Goal: Task Accomplishment & Management: Use online tool/utility

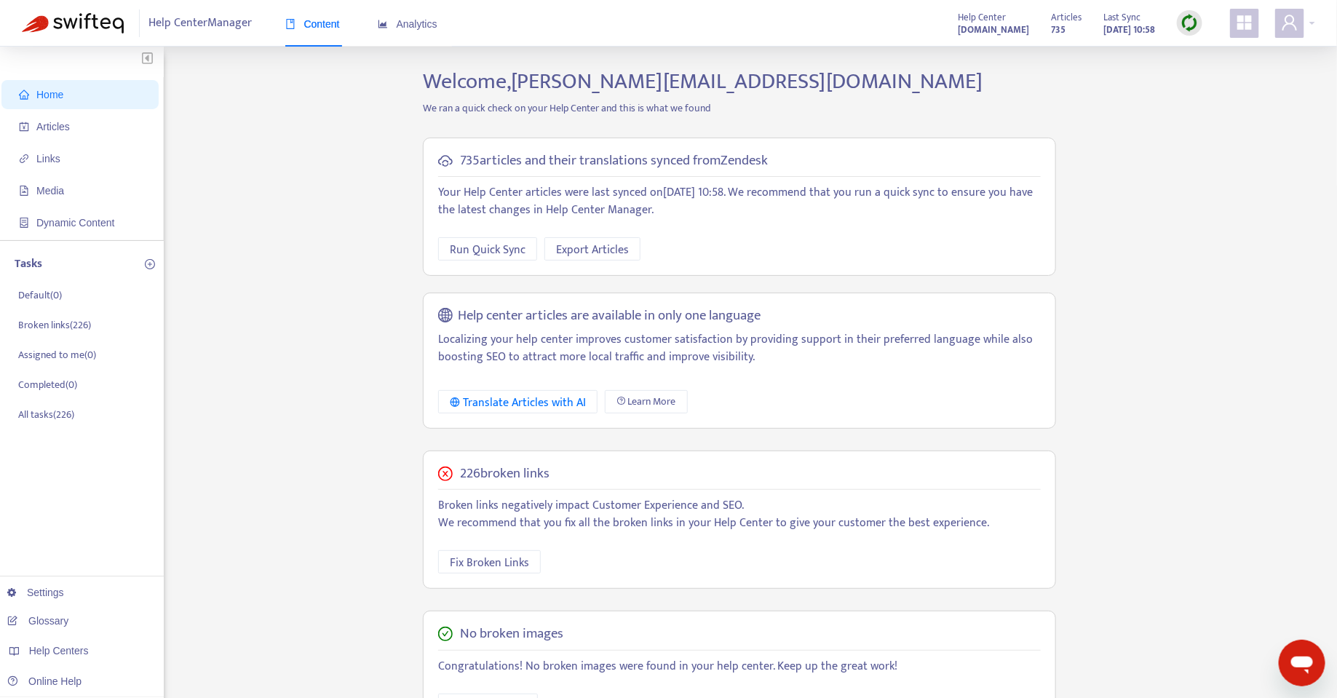
click at [1194, 24] on img at bounding box center [1190, 23] width 18 height 18
click at [1203, 52] on link "Quick Sync" at bounding box center [1221, 52] width 62 height 17
click at [1294, 661] on icon "Open messaging window" at bounding box center [1302, 664] width 22 height 17
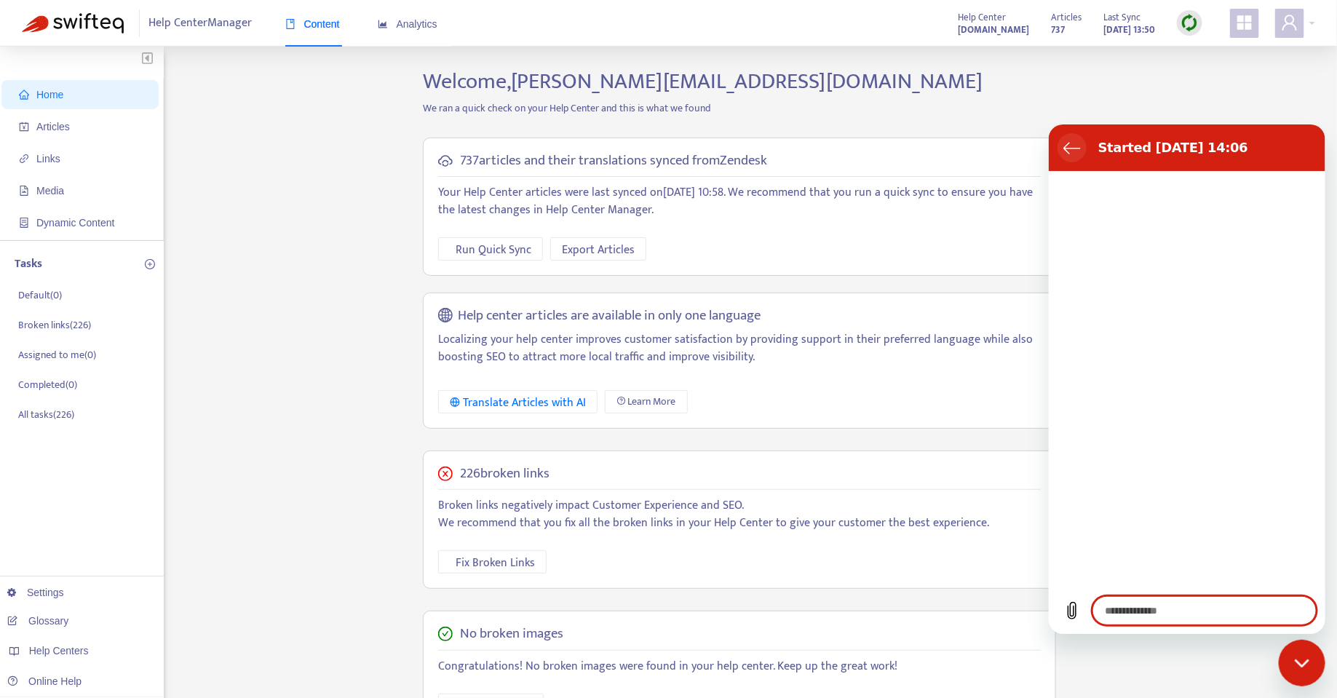
type textarea "*"
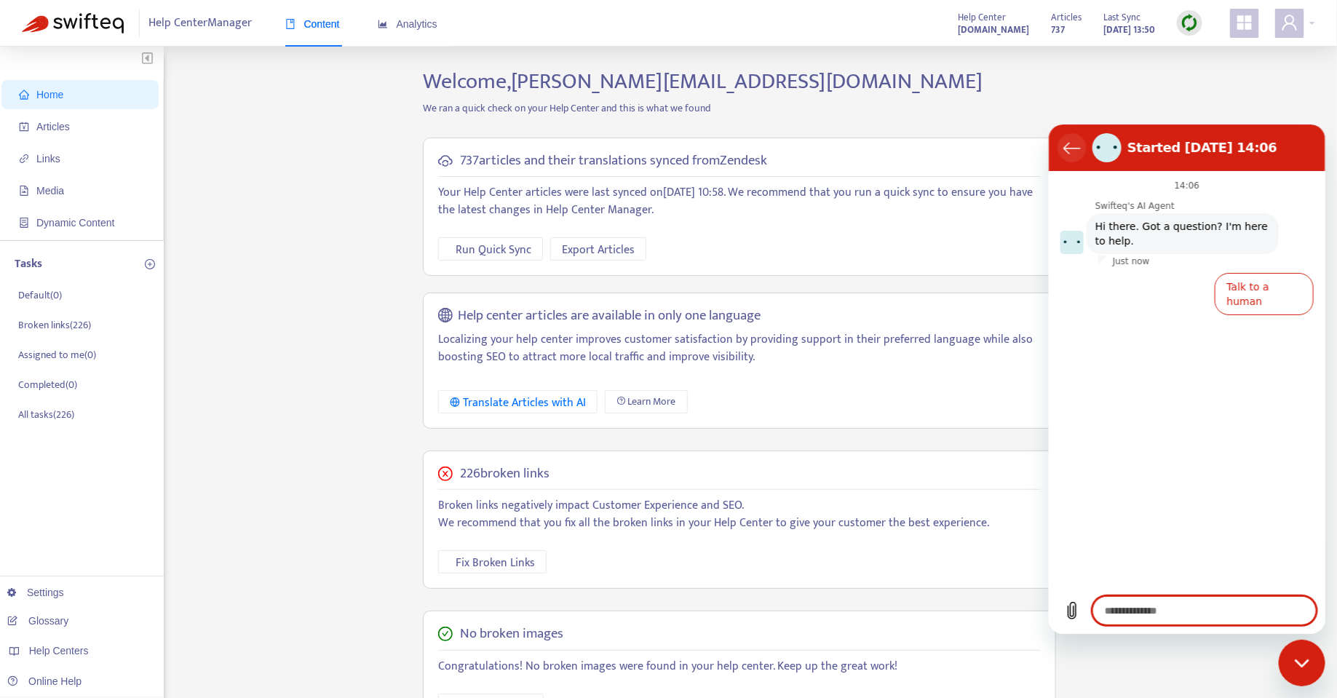
click at [1071, 155] on button "Back to the conversation list" at bounding box center [1071, 147] width 29 height 29
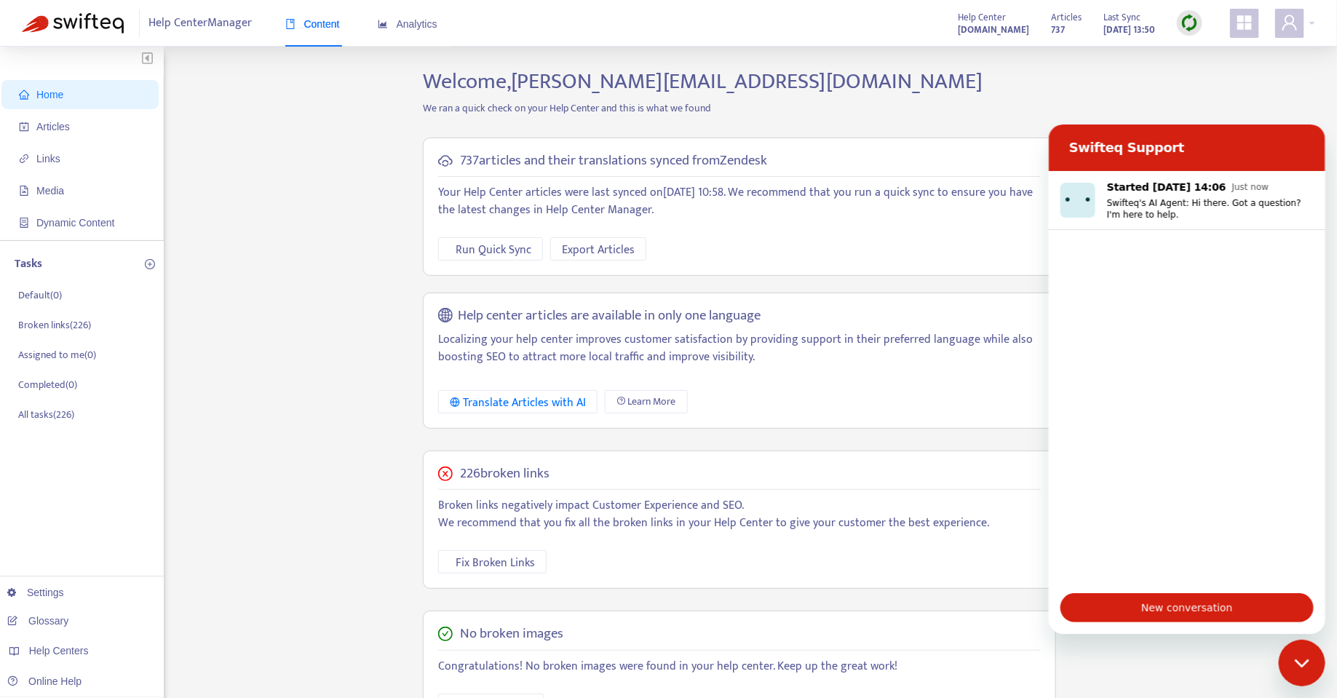
click at [1297, 661] on icon "Close messaging window" at bounding box center [1301, 662] width 15 height 8
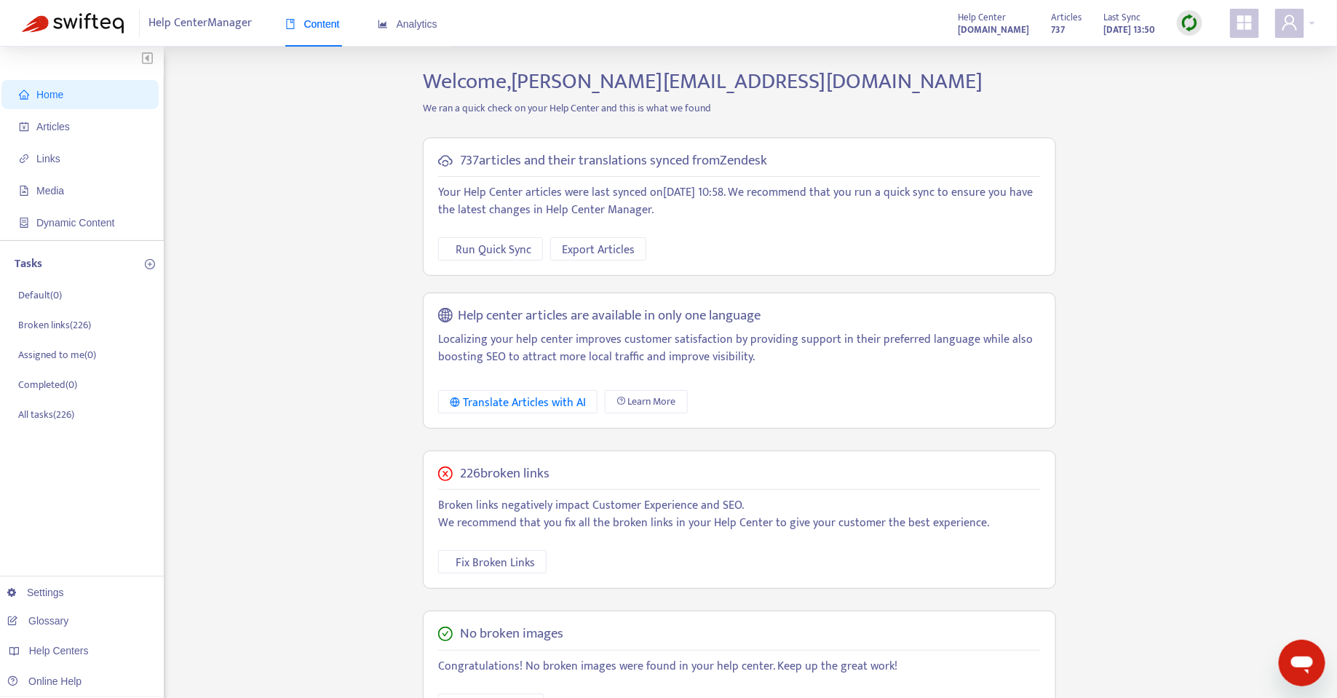
click at [1186, 28] on img at bounding box center [1190, 23] width 18 height 18
click at [1228, 114] on link "Learn More" at bounding box center [1222, 106] width 64 height 17
click at [415, 31] on div "Analytics" at bounding box center [408, 24] width 60 height 16
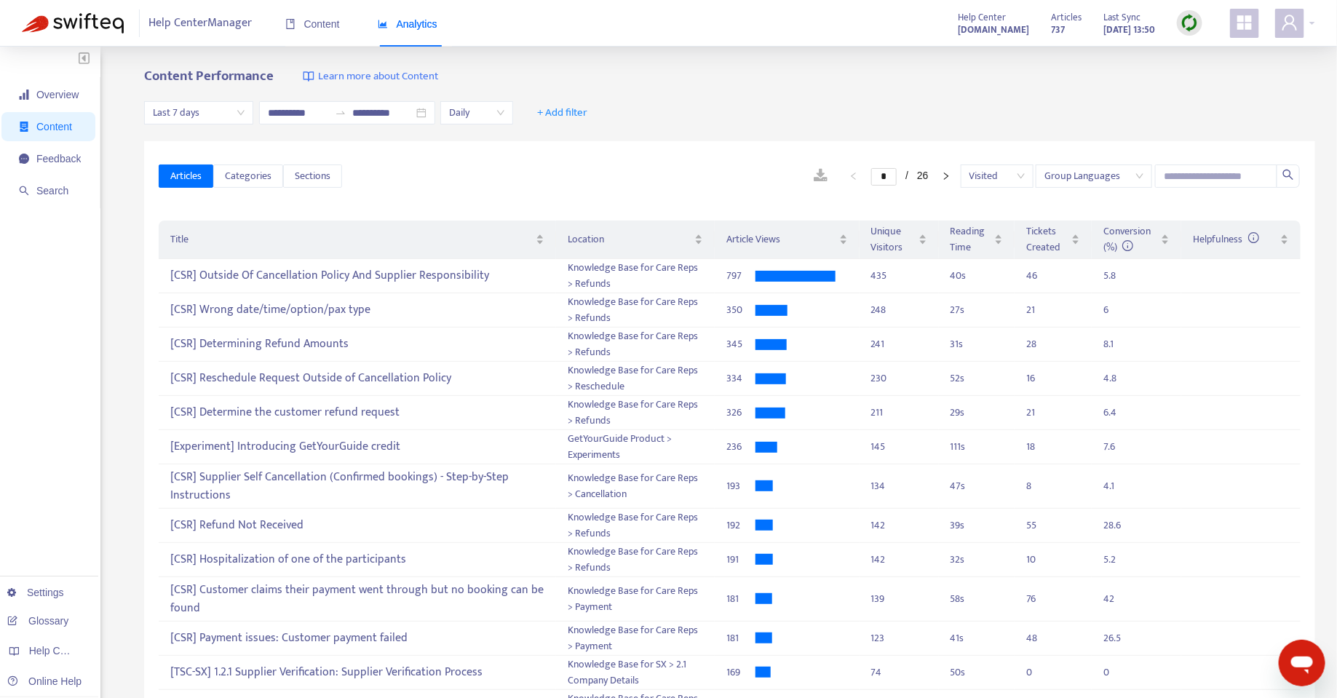
click at [230, 109] on span "Last 7 days" at bounding box center [199, 113] width 92 height 22
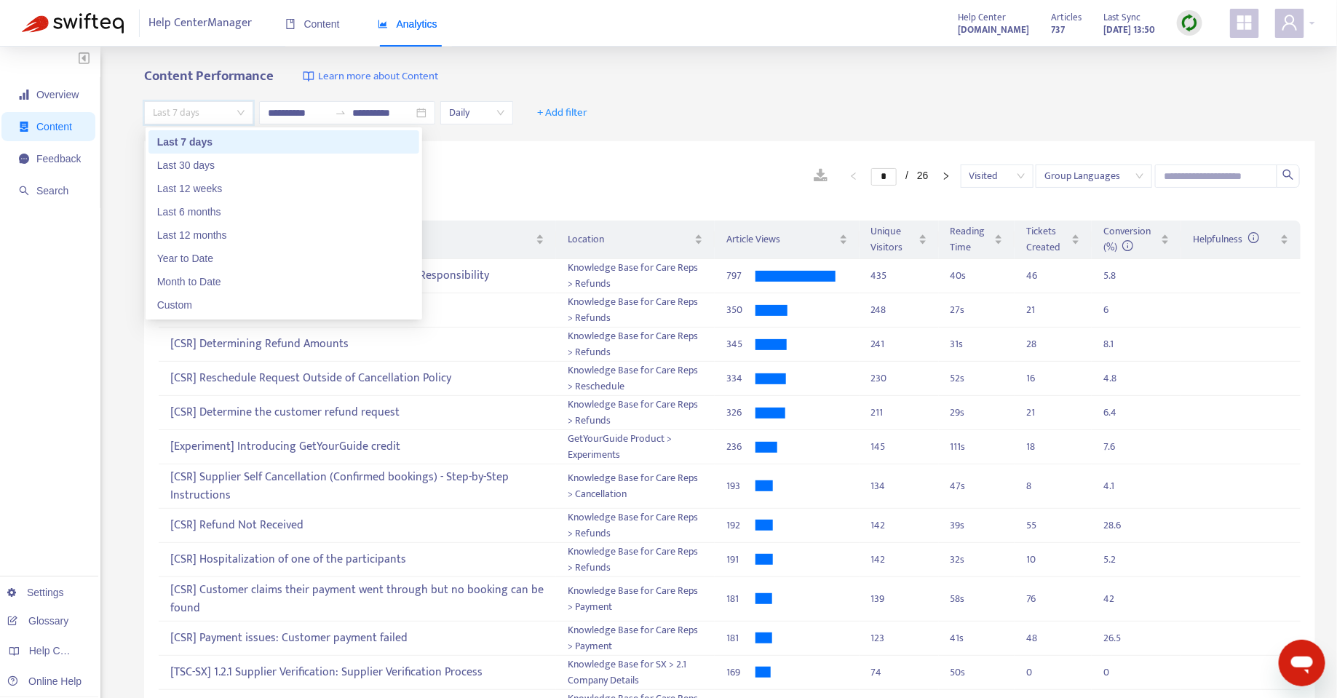
click at [603, 61] on div "**********" at bounding box center [668, 484] width 1337 height 874
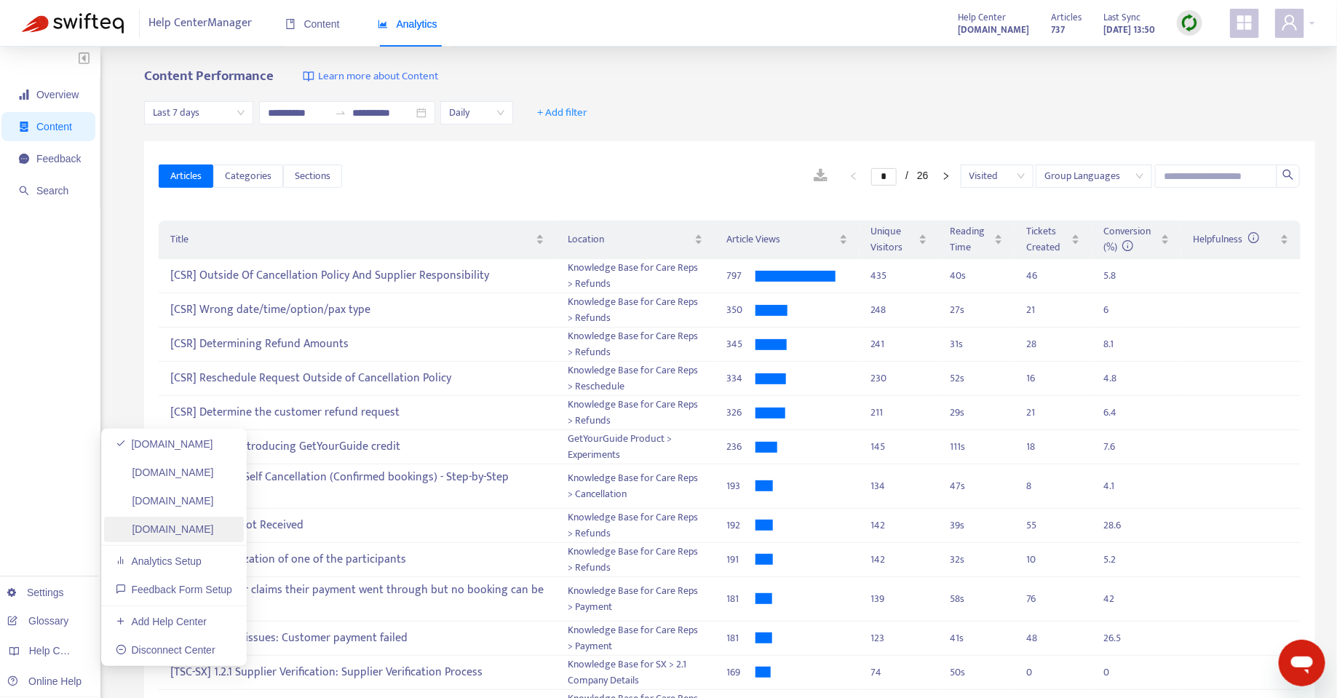
click at [193, 535] on link "[DOMAIN_NAME]" at bounding box center [165, 529] width 98 height 12
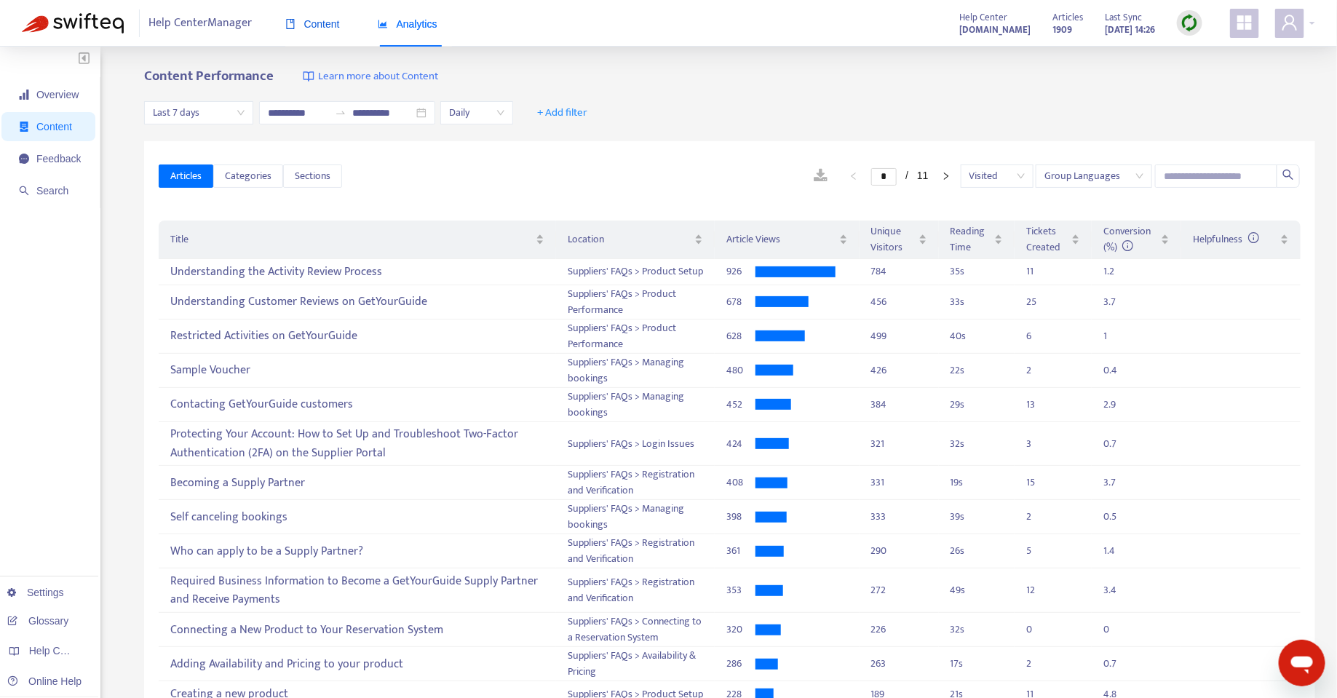
click at [318, 25] on span "Content" at bounding box center [312, 24] width 55 height 12
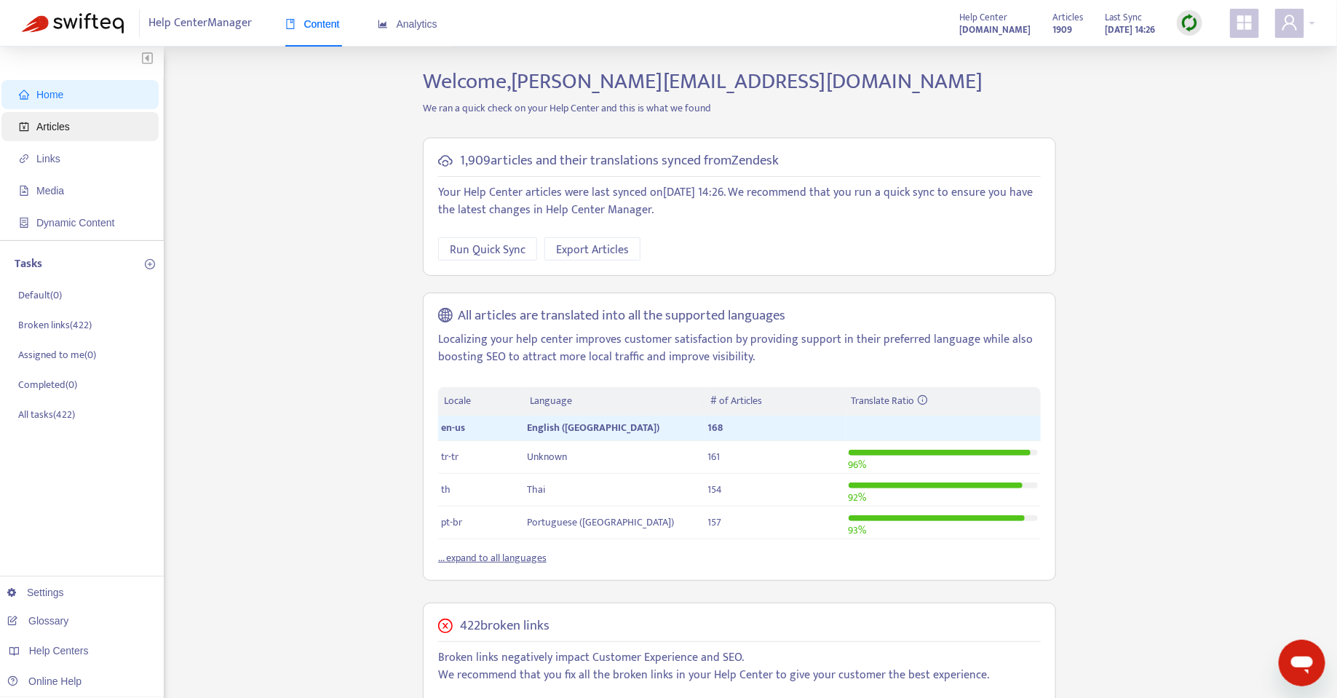
click at [101, 122] on span "Articles" at bounding box center [83, 126] width 128 height 29
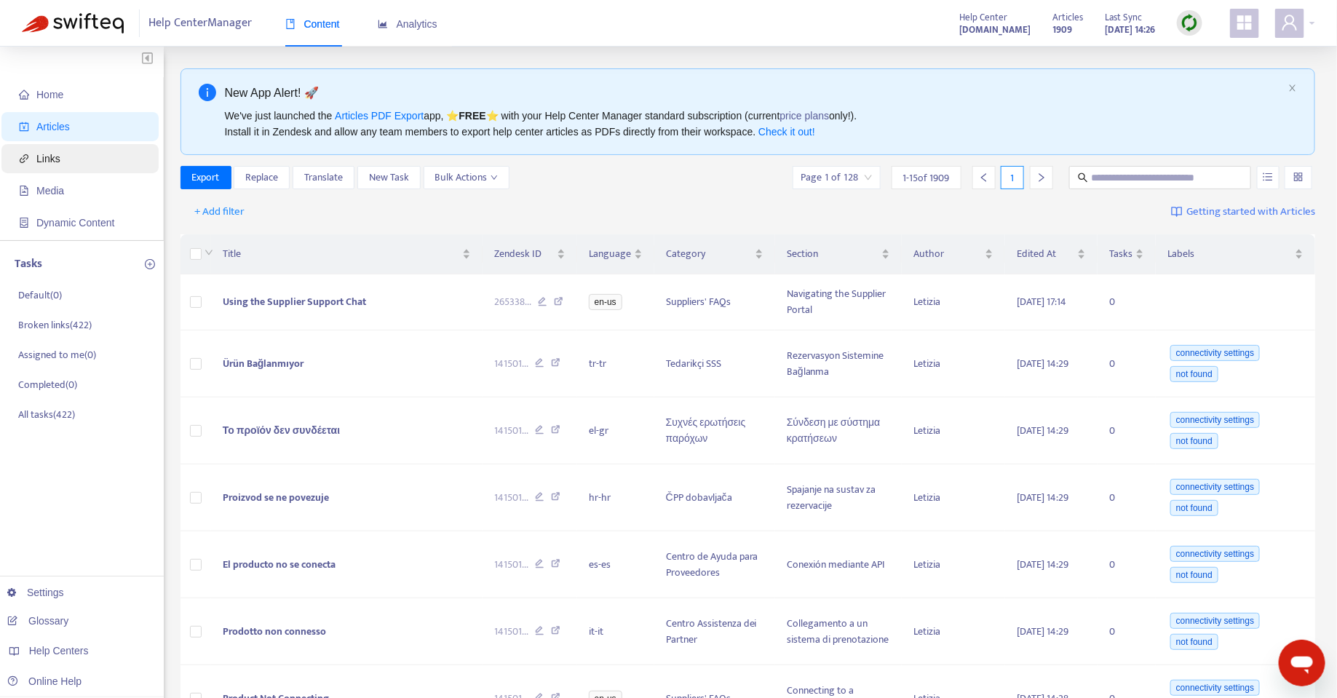
click at [71, 162] on span "Links" at bounding box center [83, 158] width 128 height 29
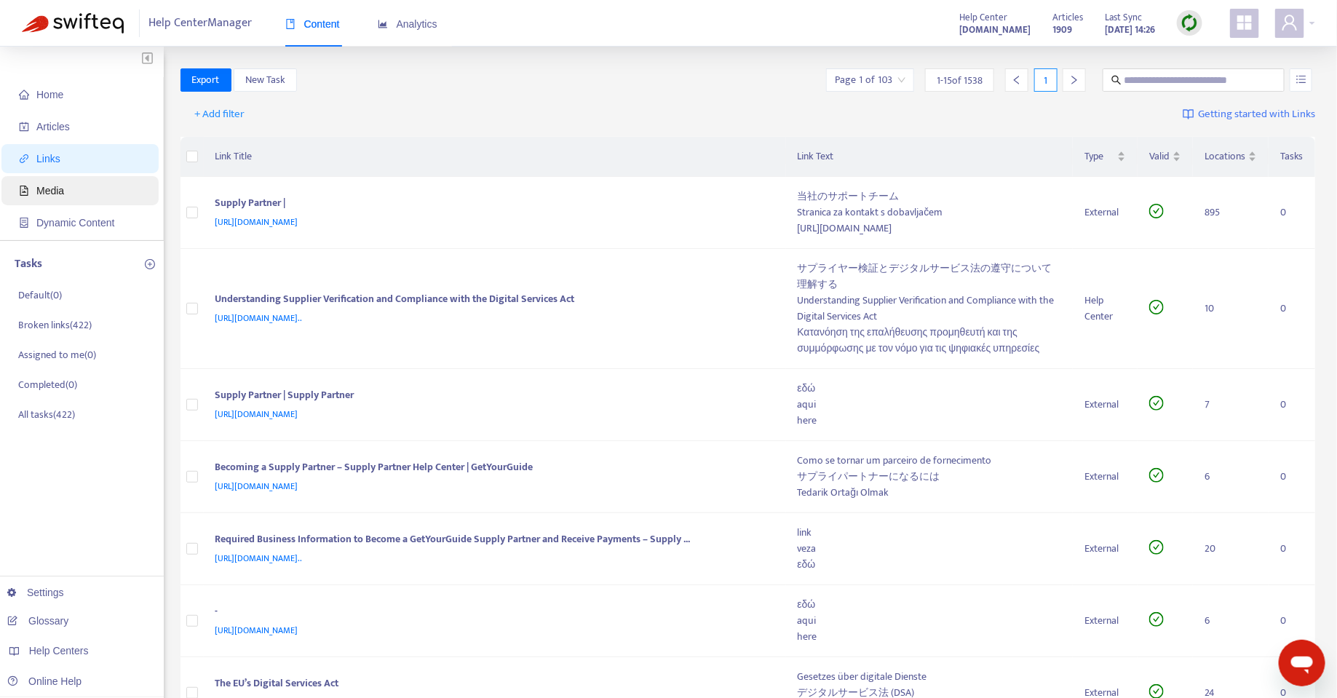
click at [101, 197] on span "Media" at bounding box center [83, 190] width 128 height 29
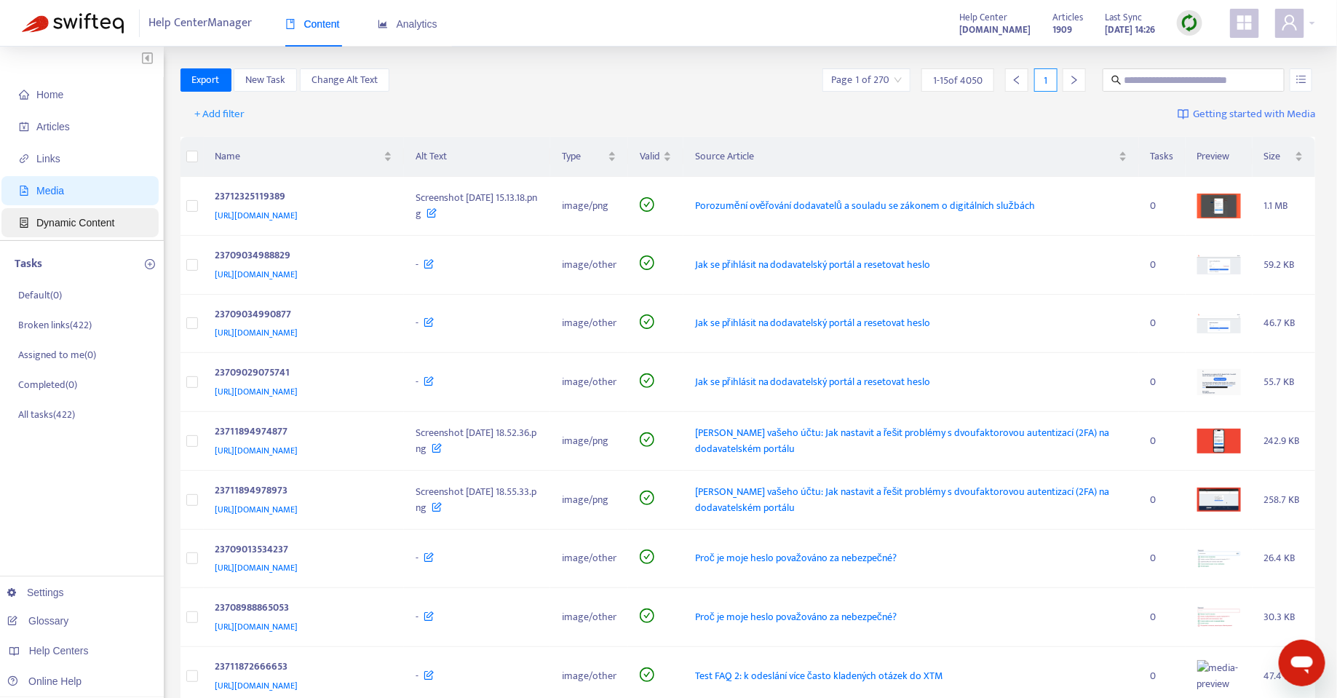
click at [85, 227] on span "Dynamic Content" at bounding box center [75, 223] width 78 height 12
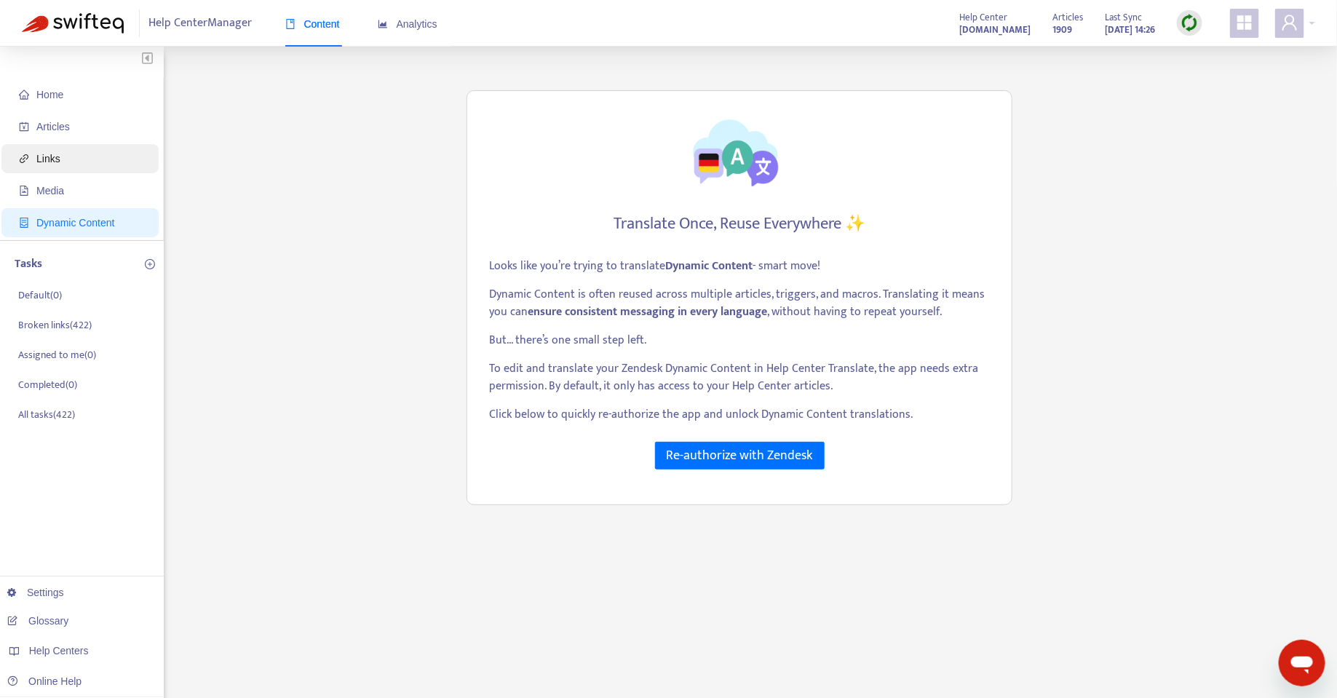
click at [82, 162] on span "Links" at bounding box center [83, 158] width 128 height 29
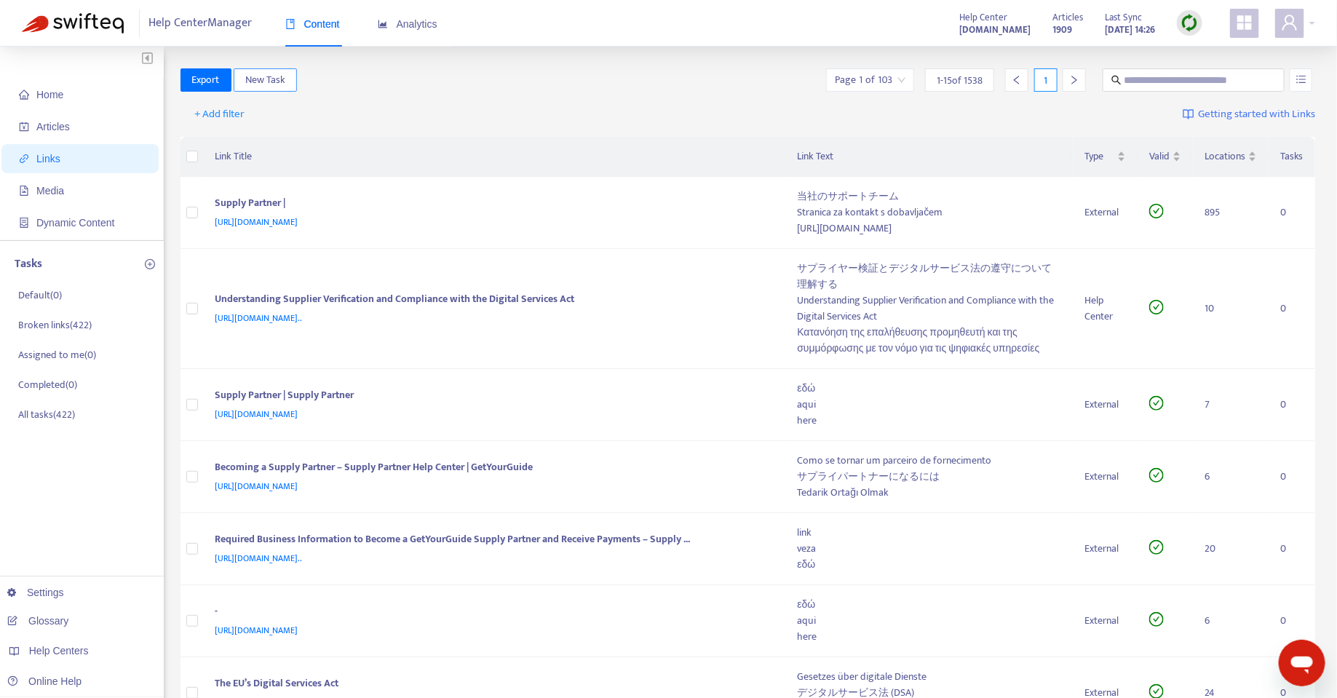
click at [269, 86] on span "New Task" at bounding box center [265, 80] width 40 height 16
click at [263, 82] on span "New Task" at bounding box center [265, 80] width 40 height 16
click at [288, 98] on div "+ Add filter Getting started with Links" at bounding box center [749, 118] width 1136 height 40
click at [1283, 671] on div "Open messaging window" at bounding box center [1302, 663] width 44 height 44
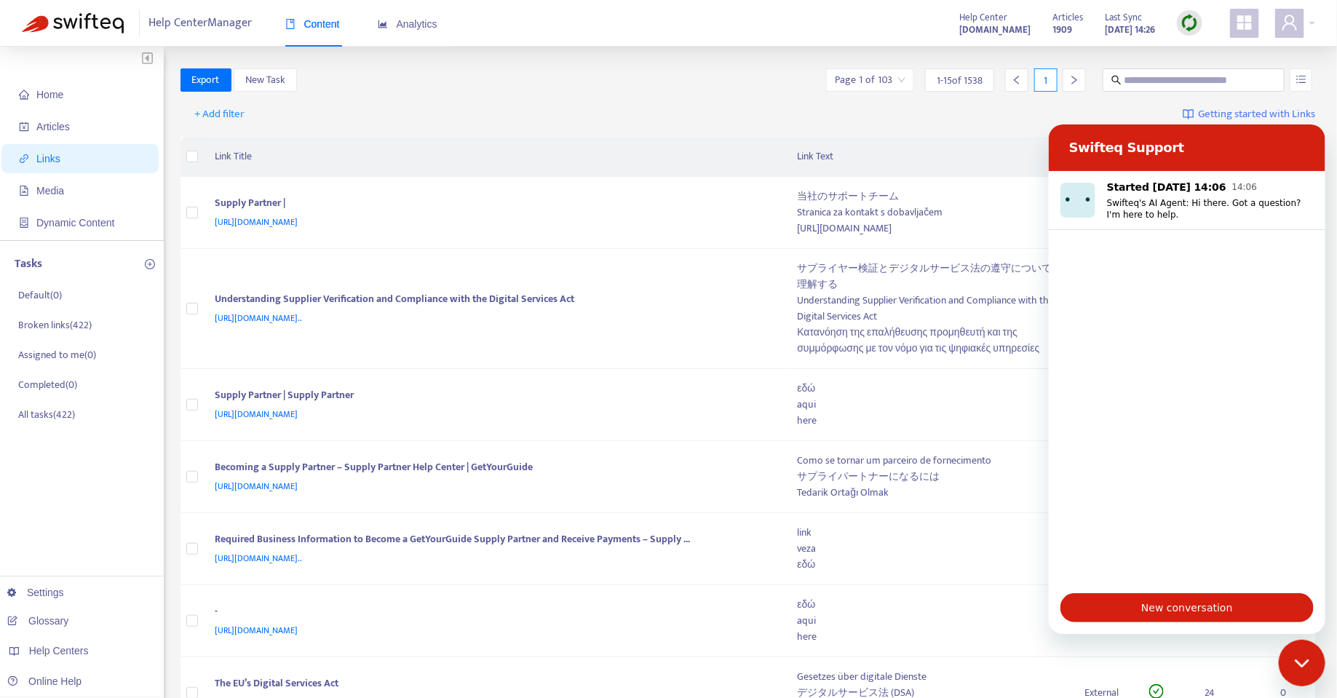
click at [1299, 660] on icon "Close messaging window" at bounding box center [1302, 662] width 15 height 9
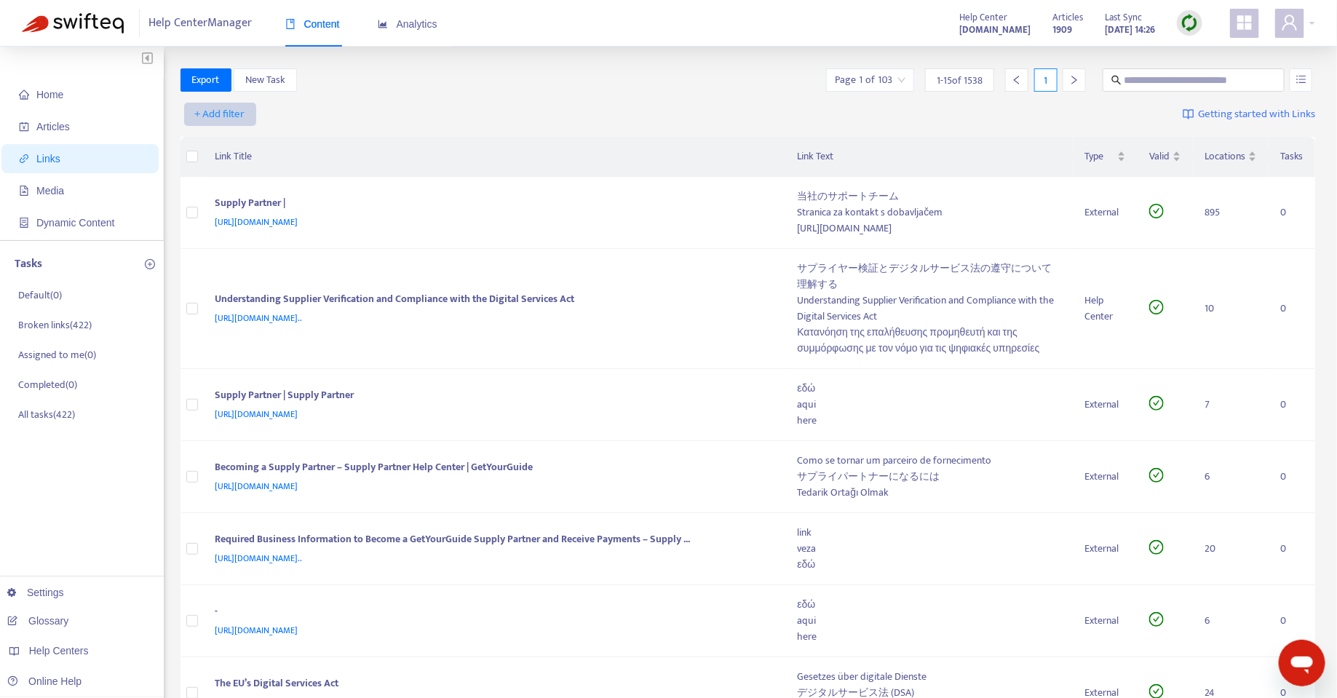
click at [240, 108] on span "+ Add filter" at bounding box center [220, 114] width 50 height 17
click at [208, 170] on span "Category" at bounding box center [221, 167] width 50 height 16
click at [237, 122] on div "Category: All" at bounding box center [235, 114] width 108 height 22
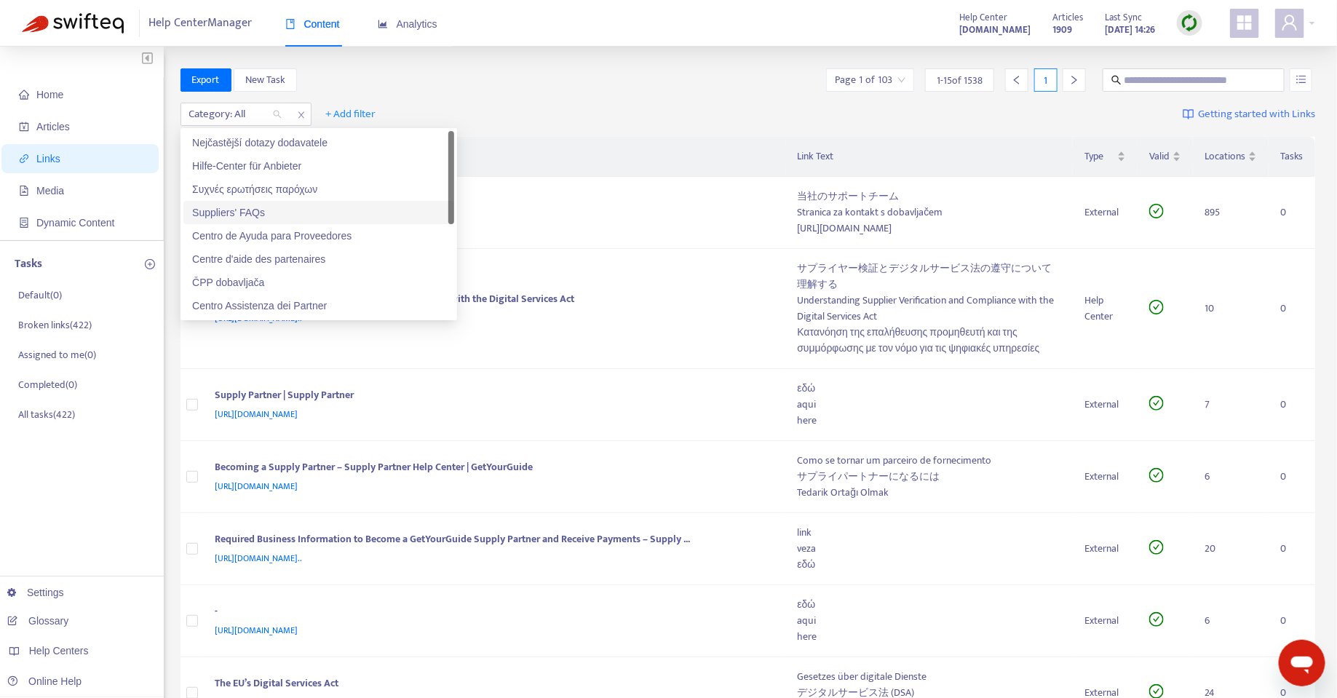
click at [293, 205] on div "Suppliers' FAQs" at bounding box center [318, 213] width 253 height 16
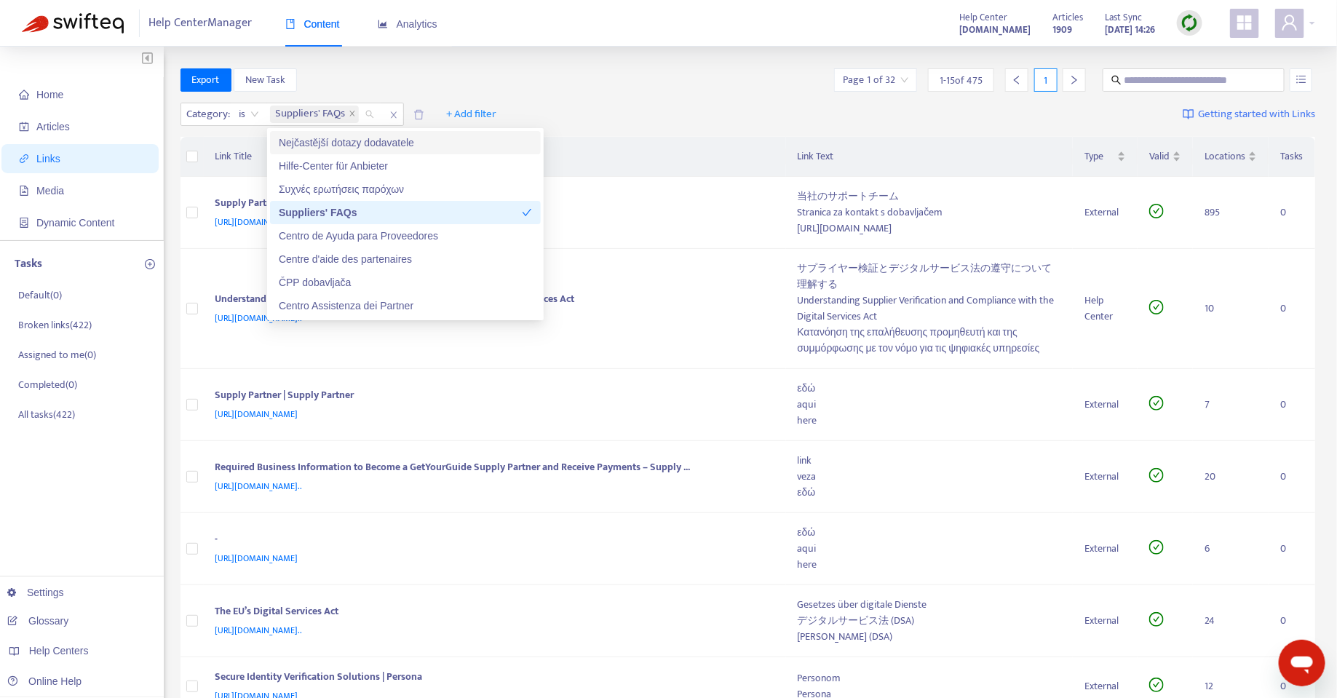
click at [462, 73] on div "Export New Task Page 1 of 32 1 - 15 of 475 1" at bounding box center [749, 79] width 1136 height 23
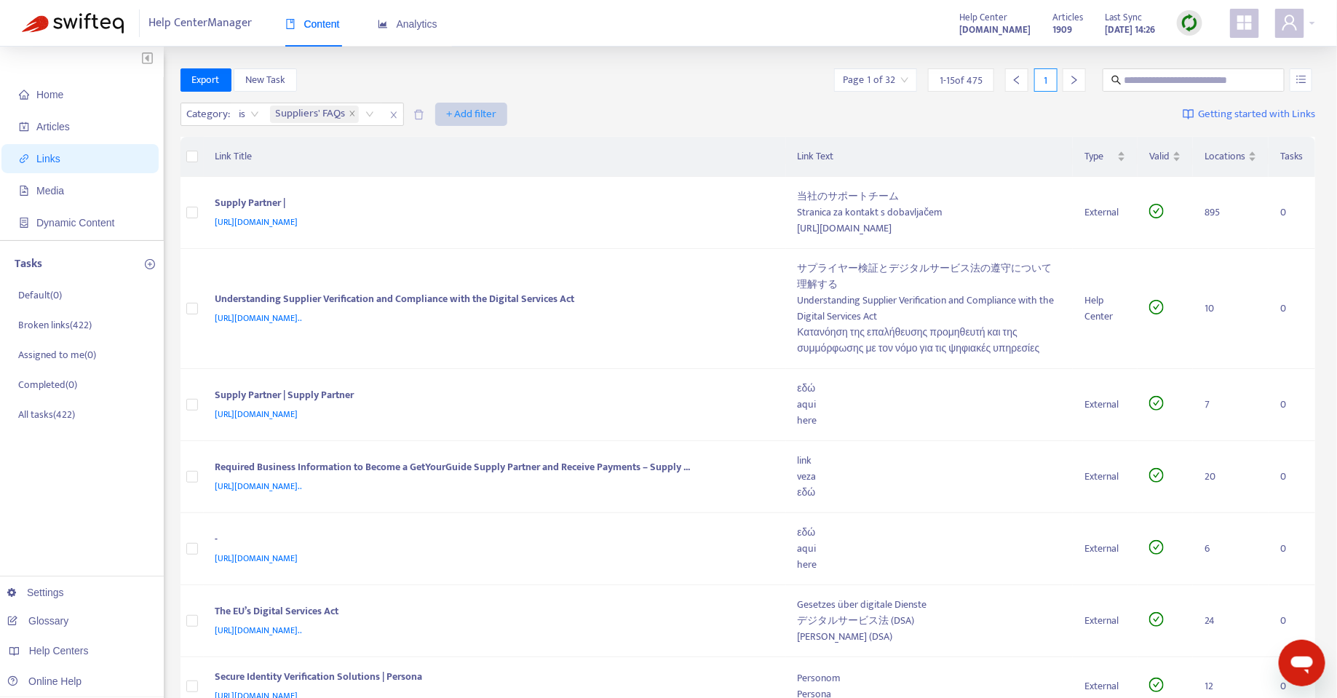
click at [473, 116] on span "+ Add filter" at bounding box center [471, 114] width 50 height 17
click at [552, 122] on div "Category : is Suppliers' FAQs + Add filter Getting started with Links" at bounding box center [749, 118] width 1136 height 40
click at [151, 266] on icon "plus-circle" at bounding box center [150, 264] width 10 height 10
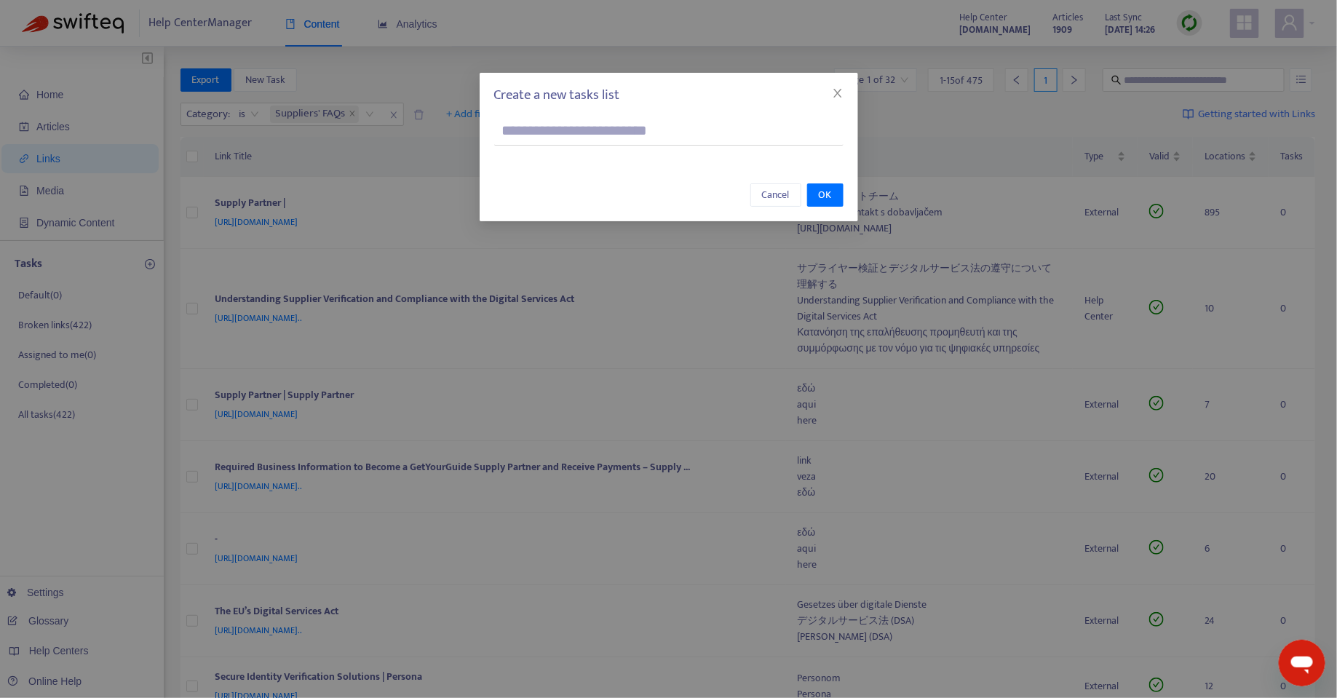
click at [535, 131] on input "text" at bounding box center [668, 130] width 349 height 29
type input "**********"
click at [817, 202] on button "OK" at bounding box center [825, 194] width 36 height 23
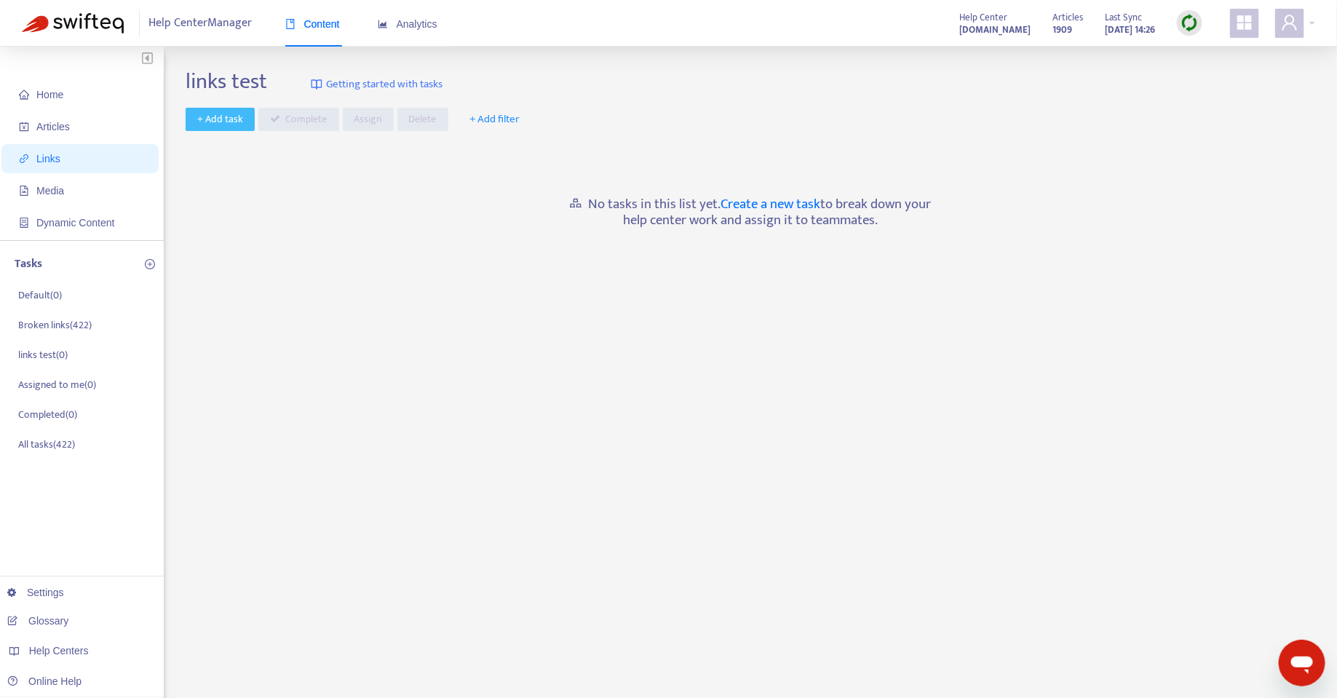
click at [223, 122] on span "+ Add task" at bounding box center [220, 119] width 46 height 16
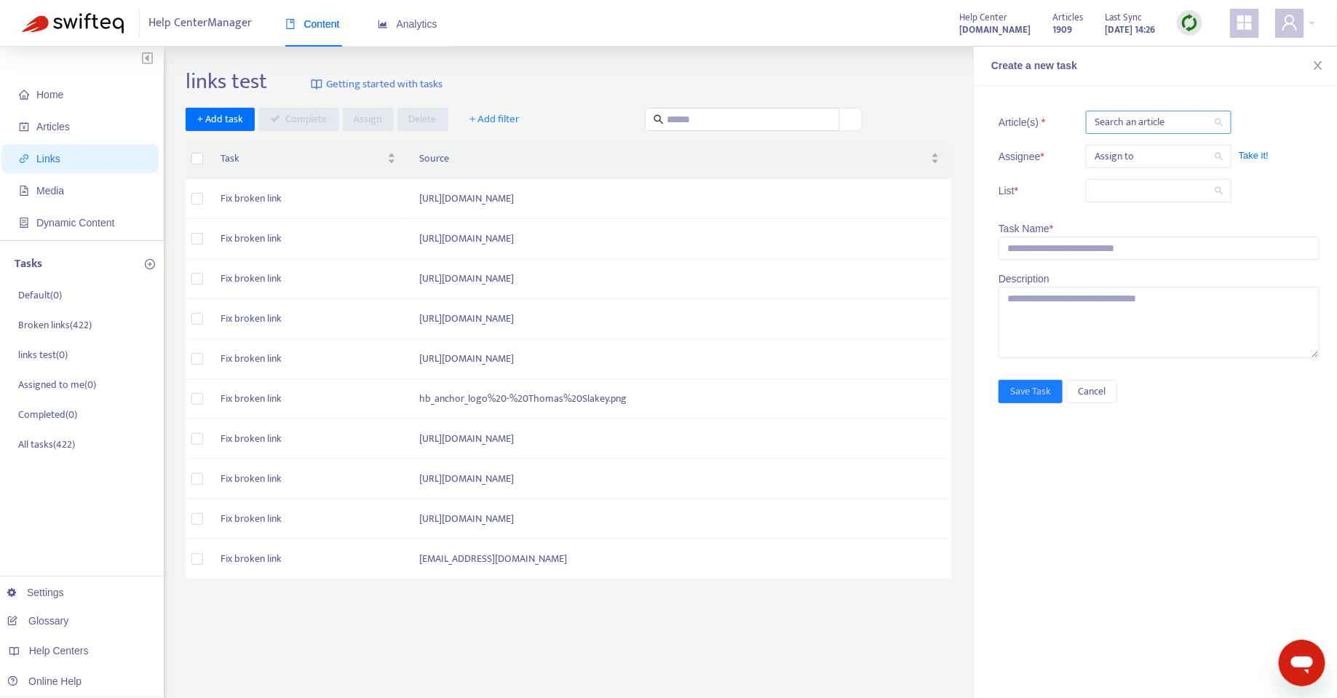
click at [1125, 120] on div at bounding box center [1152, 122] width 124 height 17
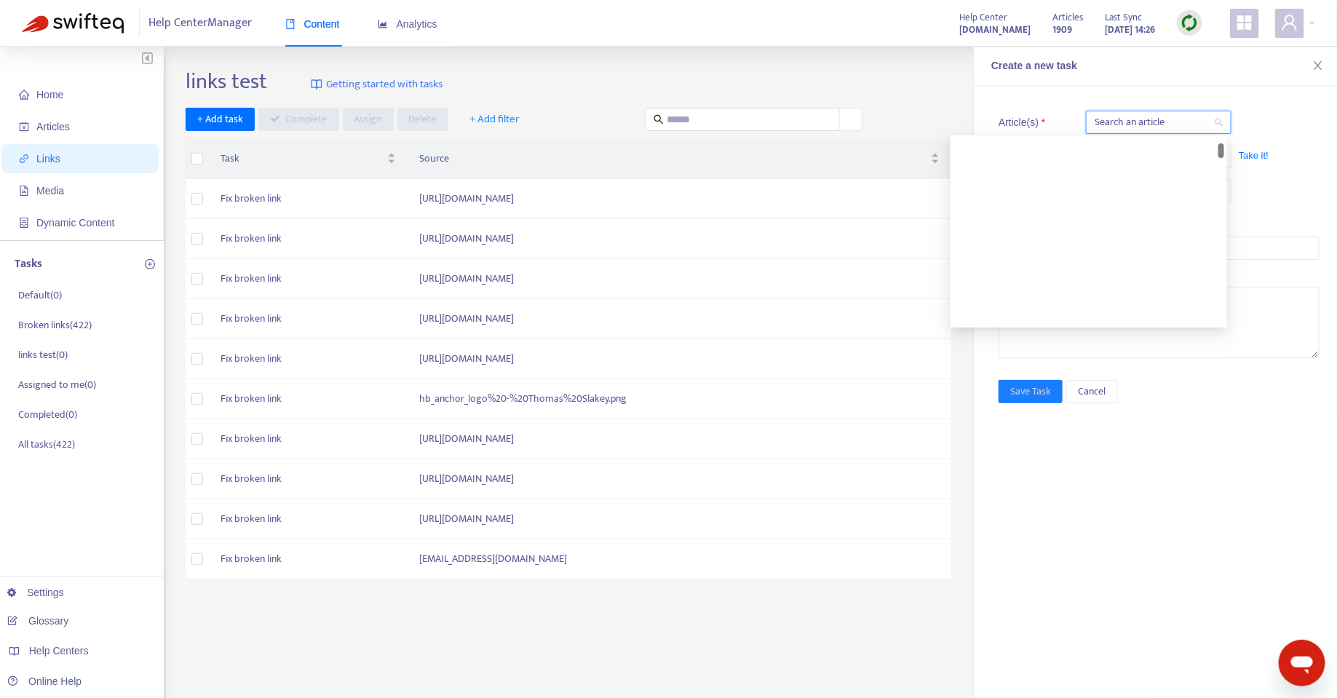
scroll to position [1643, 0]
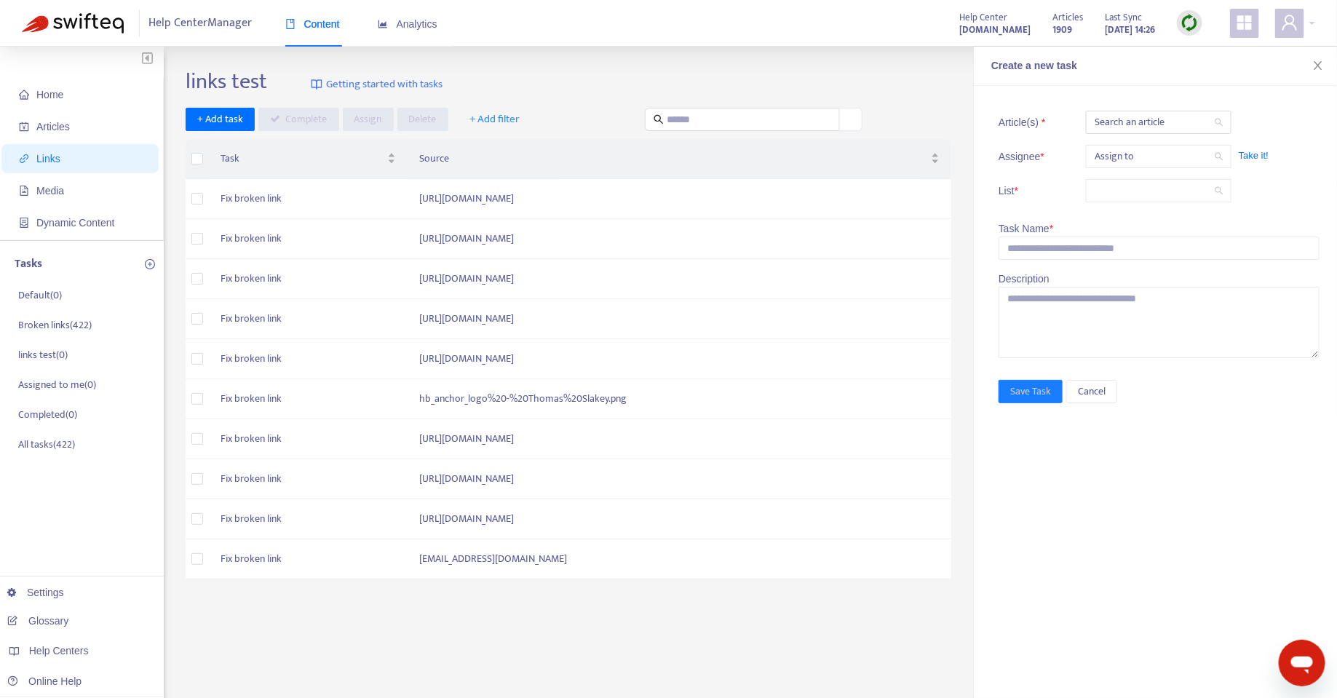
click at [1071, 94] on div "Article(s) * Search an article Assignee * Assign to Take it! List * Task Name *…" at bounding box center [1155, 392] width 363 height 612
click at [1109, 186] on span at bounding box center [1159, 191] width 128 height 22
click at [1271, 206] on ul "Article(s) * Search an article Assignee * Assign to Take it! List *" at bounding box center [1159, 156] width 321 height 106
click at [384, 81] on span "Getting started with tasks" at bounding box center [384, 84] width 116 height 17
click at [397, 22] on span "Analytics" at bounding box center [408, 24] width 60 height 12
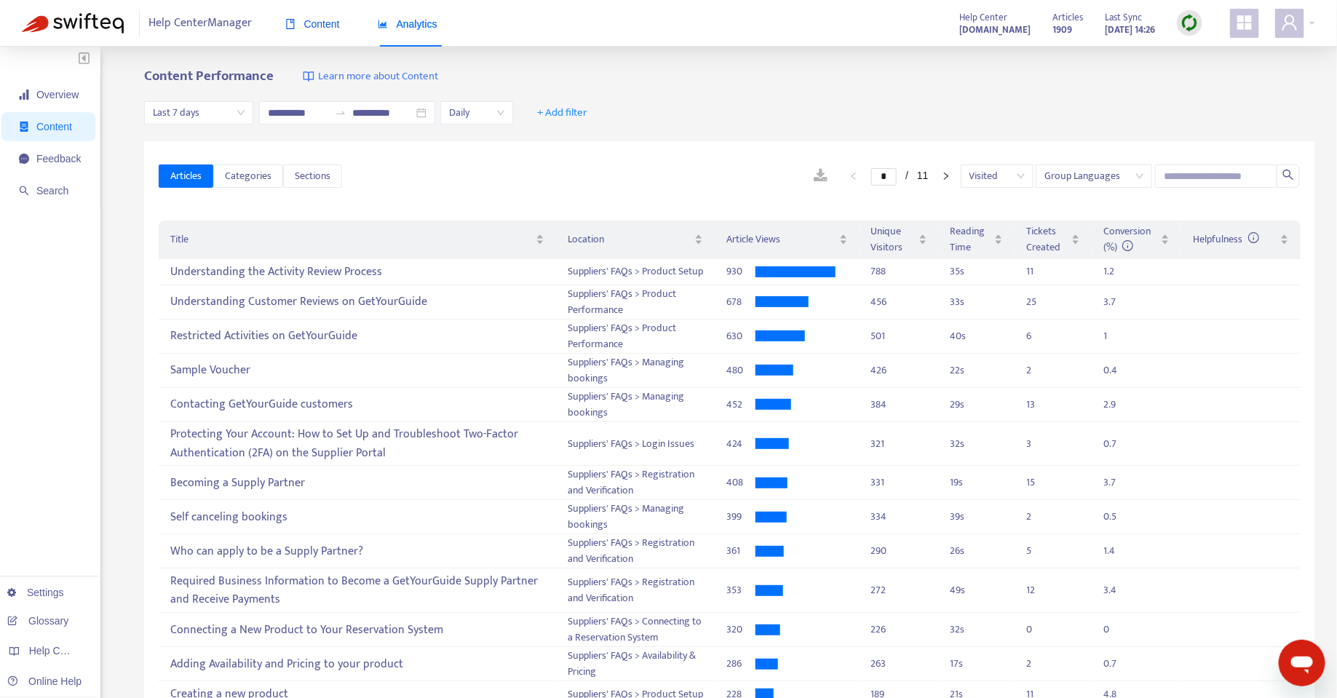
click at [309, 27] on span "Content" at bounding box center [312, 24] width 55 height 12
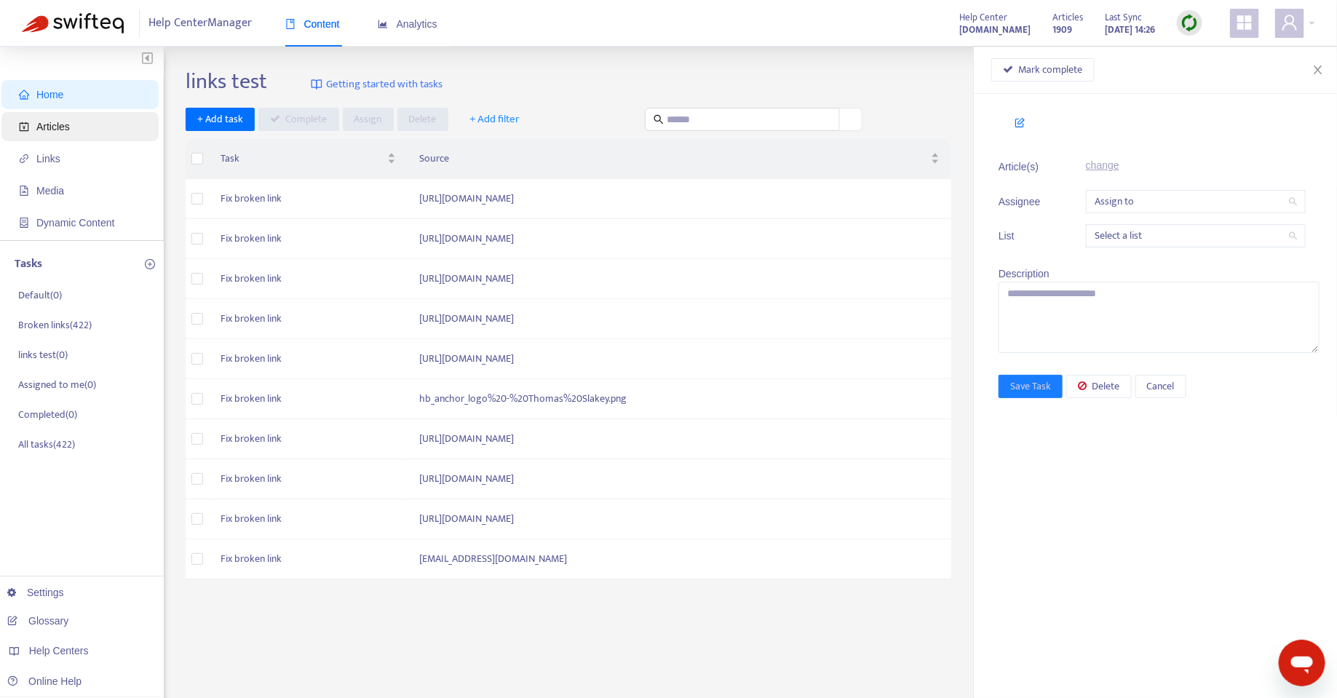
click at [63, 128] on span "Articles" at bounding box center [52, 127] width 33 height 12
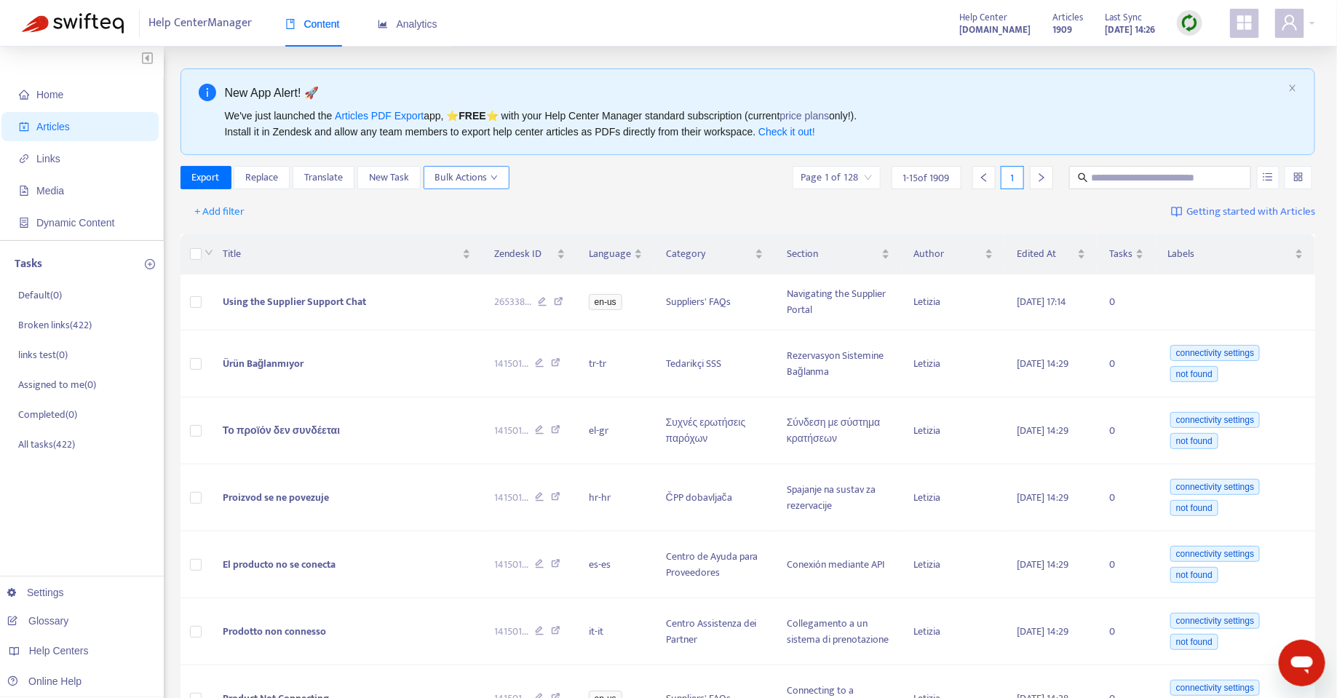
click at [448, 178] on span "Bulk Actions" at bounding box center [466, 178] width 63 height 16
click at [537, 176] on div "Export Replace Translate New Task Bulk Actions Page 1 of 128 1 - 15 of 1909 1" at bounding box center [749, 177] width 1136 height 23
click at [410, 177] on button "New Task" at bounding box center [388, 177] width 63 height 23
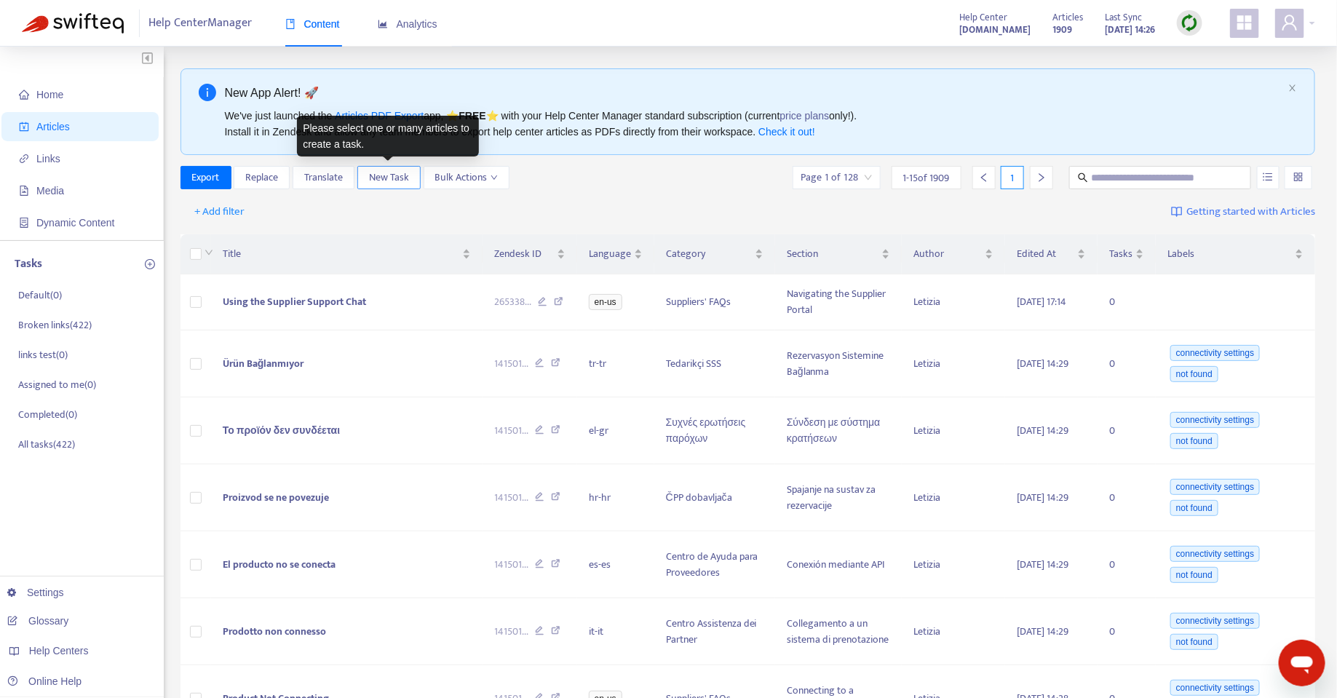
click at [374, 176] on span "New Task" at bounding box center [389, 178] width 40 height 16
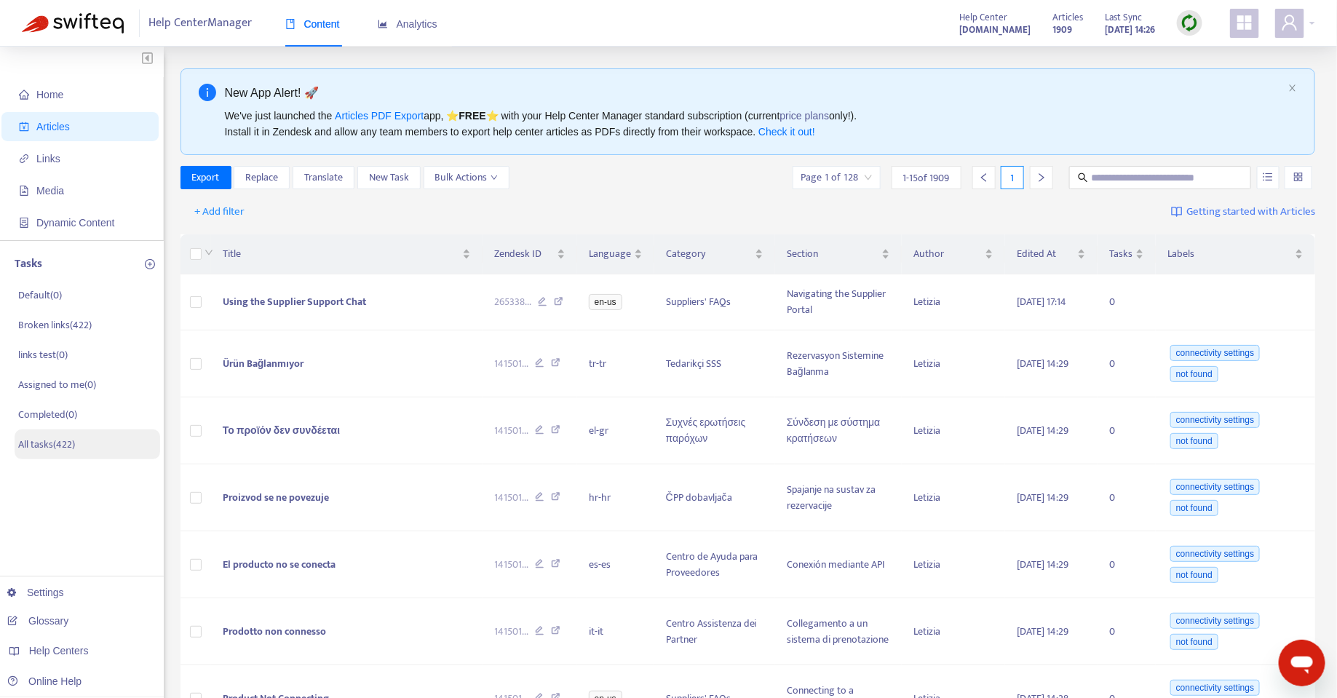
click at [58, 443] on p "All tasks ( 422 )" at bounding box center [46, 444] width 57 height 15
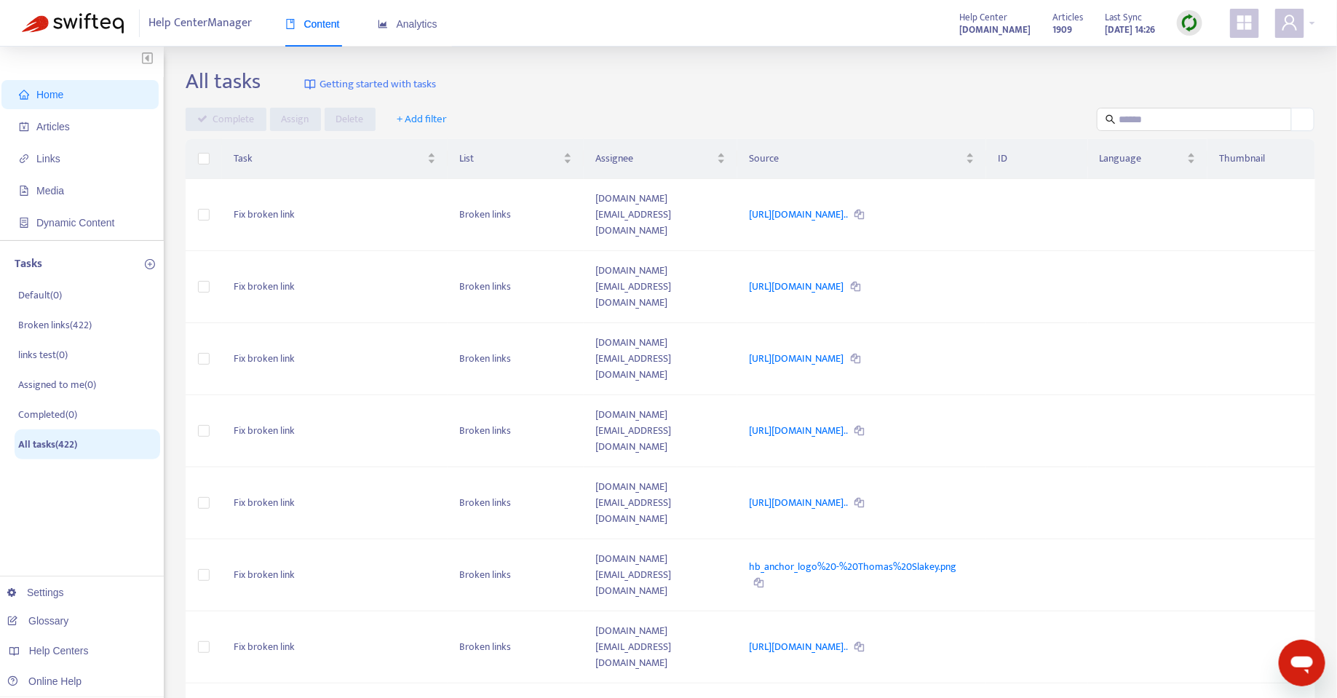
click at [1289, 665] on icon "Open messaging window" at bounding box center [1302, 662] width 26 height 26
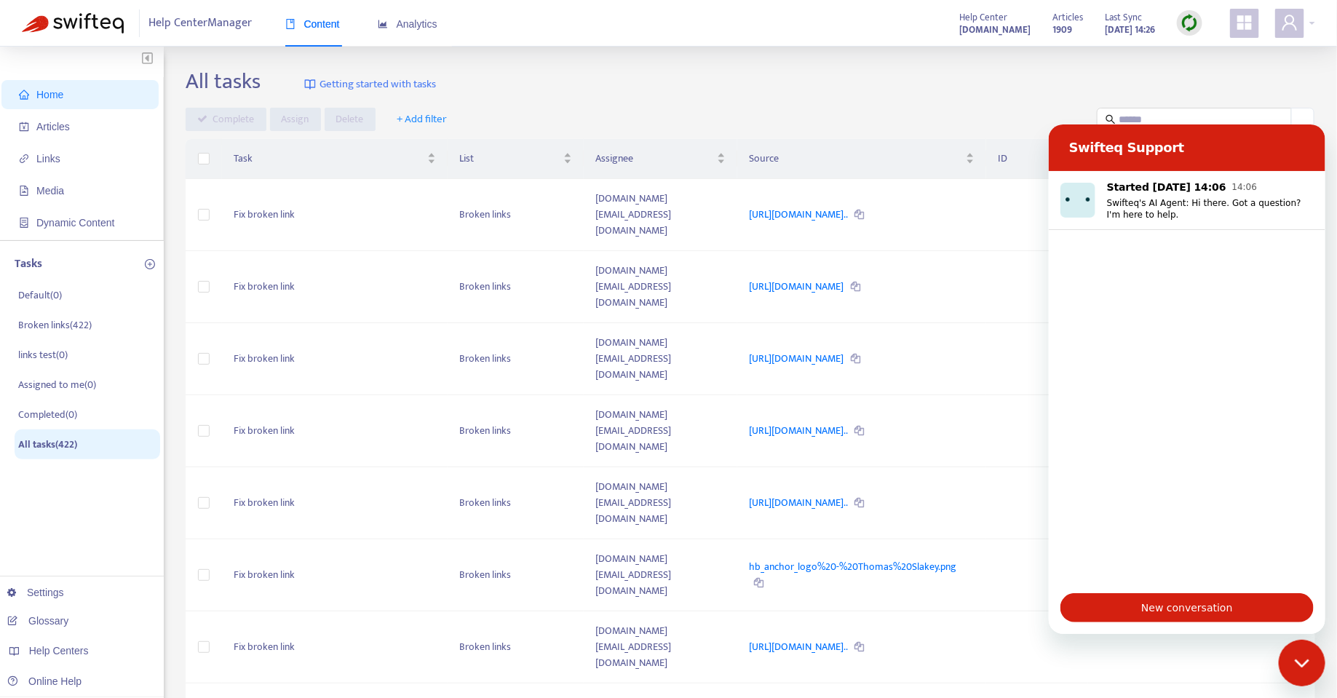
click at [1301, 668] on div "Close messaging window" at bounding box center [1302, 663] width 44 height 44
